Goal: Complete application form

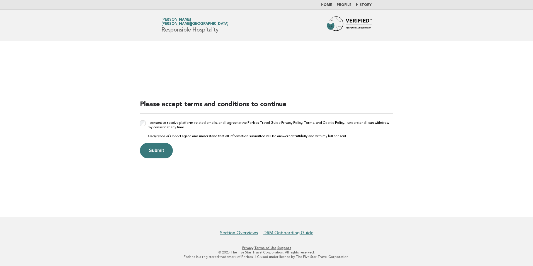
click at [142, 126] on div "I consent to receive platform-related emails, and I agree to the Forbes Travel …" at bounding box center [266, 130] width 253 height 18
click at [155, 151] on button "Submit" at bounding box center [156, 151] width 33 height 16
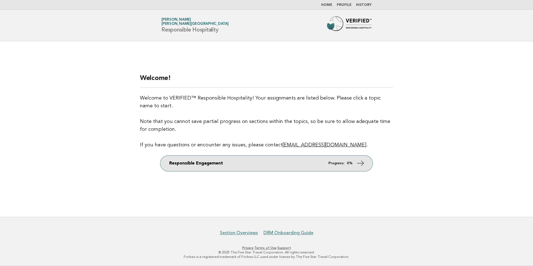
click at [265, 167] on link "Responsible Engagement Progress: 0%" at bounding box center [266, 164] width 213 height 16
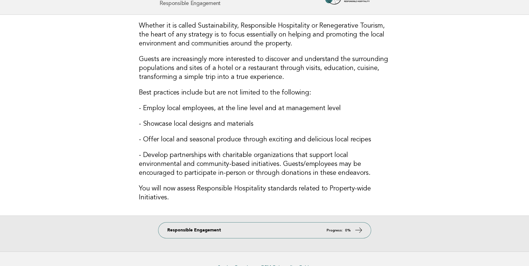
scroll to position [61, 0]
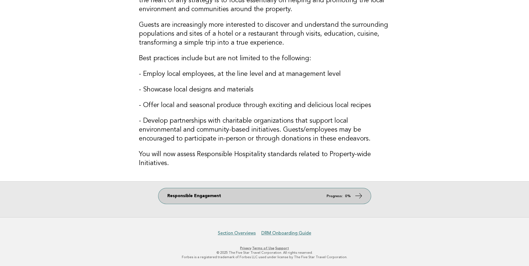
click at [334, 195] on em "Progress:" at bounding box center [335, 196] width 16 height 4
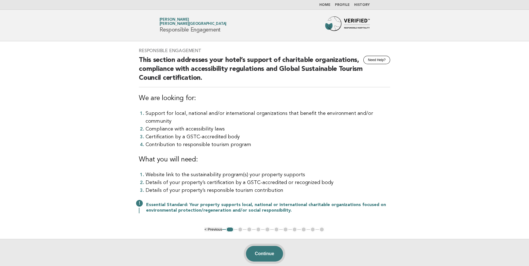
click at [269, 250] on button "Continue" at bounding box center [264, 254] width 37 height 16
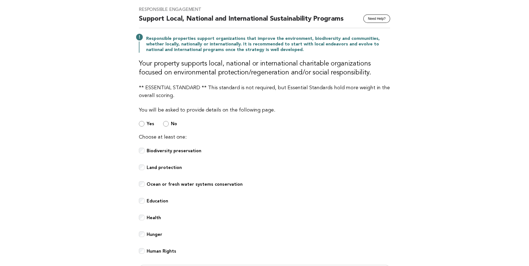
scroll to position [28, 0]
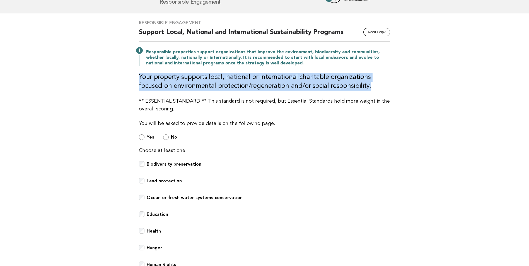
drag, startPoint x: 186, startPoint y: 78, endPoint x: 349, endPoint y: 84, distance: 163.3
click at [349, 84] on h3 "Your property supports local, national or international charitable organization…" at bounding box center [264, 82] width 251 height 18
drag, startPoint x: 349, startPoint y: 84, endPoint x: 326, endPoint y: 87, distance: 23.6
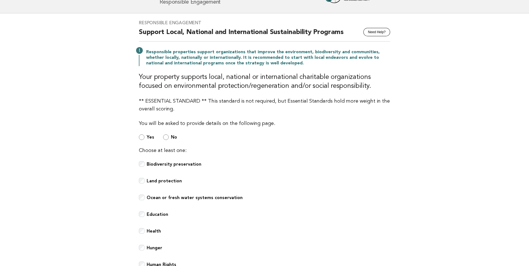
click at [382, 160] on div "Choose at least one: Biodiversity preservation Land protection Ocean or fresh w…" at bounding box center [264, 220] width 251 height 147
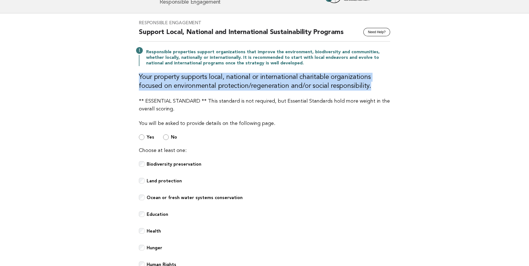
drag, startPoint x: 157, startPoint y: 76, endPoint x: 363, endPoint y: 89, distance: 206.8
click at [363, 89] on div "Responsible Engagement Need Help? Support Local, National and International Sus…" at bounding box center [264, 160] width 265 height 294
drag, startPoint x: 363, startPoint y: 89, endPoint x: 329, endPoint y: 86, distance: 34.1
copy h3 "Your property supports local, national or international charitable organization…"
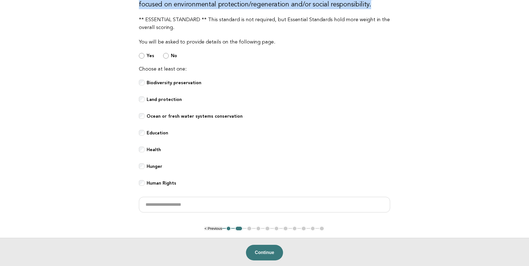
scroll to position [112, 0]
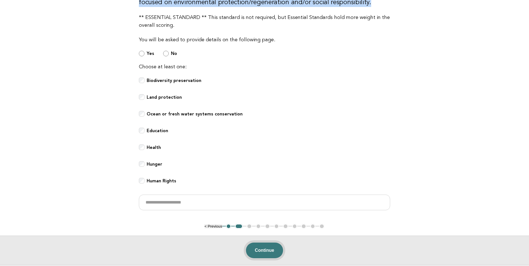
click at [259, 251] on button "Continue" at bounding box center [264, 251] width 37 height 16
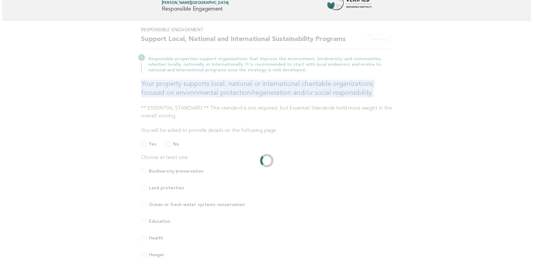
scroll to position [0, 0]
